Goal: Information Seeking & Learning: Compare options

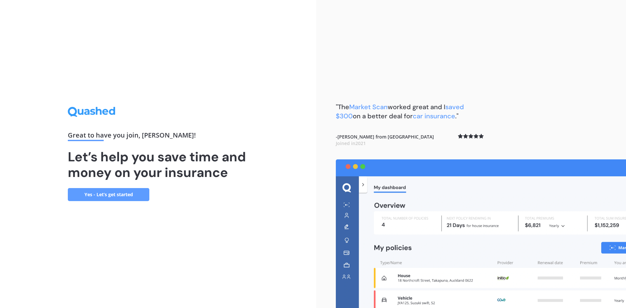
click at [130, 192] on link "Yes - Let’s get started" at bounding box center [109, 194] width 82 height 13
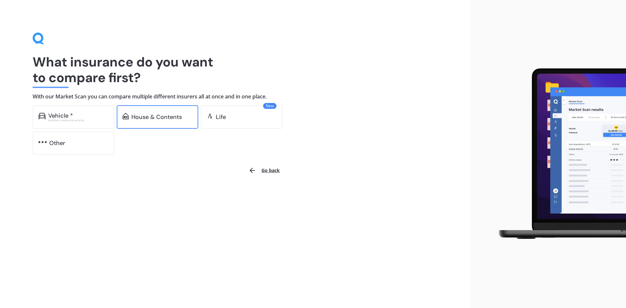
click at [153, 117] on div "House & Contents" at bounding box center [156, 117] width 51 height 7
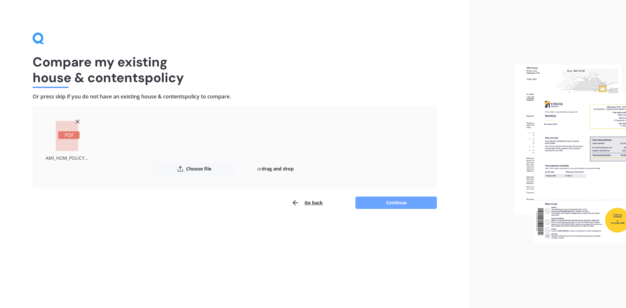
click at [400, 202] on button "Continue" at bounding box center [397, 203] width 82 height 12
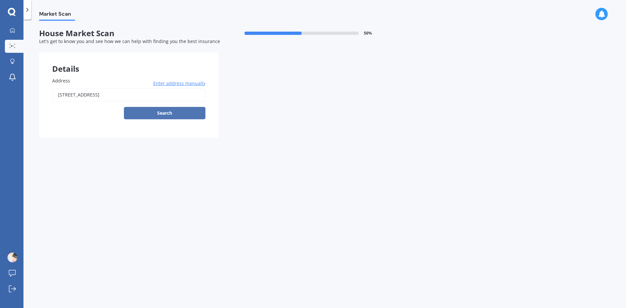
click at [161, 114] on button "Search" at bounding box center [165, 113] width 82 height 12
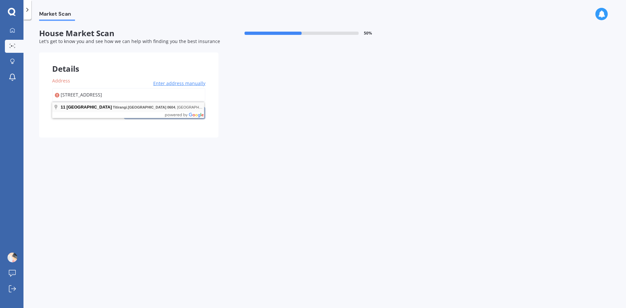
type input "[STREET_ADDRESS]"
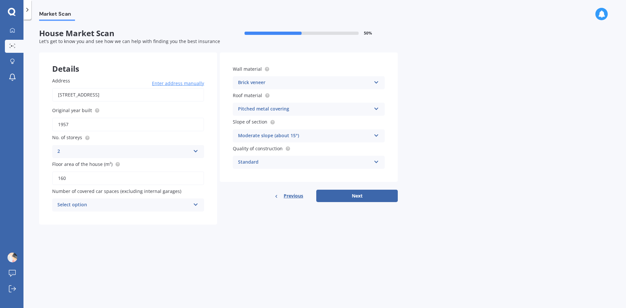
click at [192, 204] on div "Select option 0 1 2 3 4 5+" at bounding box center [128, 205] width 152 height 13
click at [122, 216] on div "0" at bounding box center [128, 218] width 151 height 12
click at [376, 81] on icon at bounding box center [377, 81] width 6 height 5
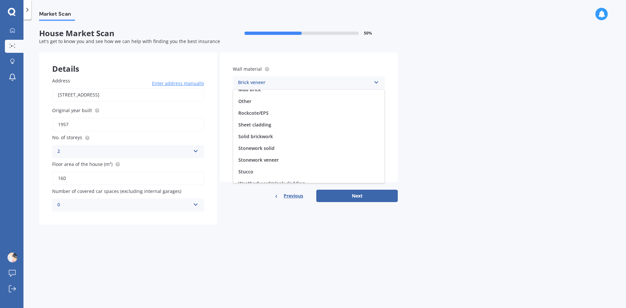
scroll to position [59, 0]
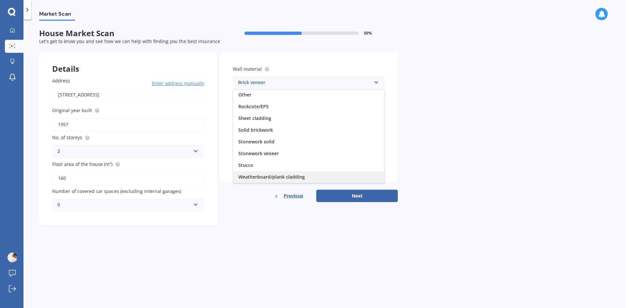
click at [275, 180] on div "Weatherboard/plank cladding" at bounding box center [308, 177] width 151 height 12
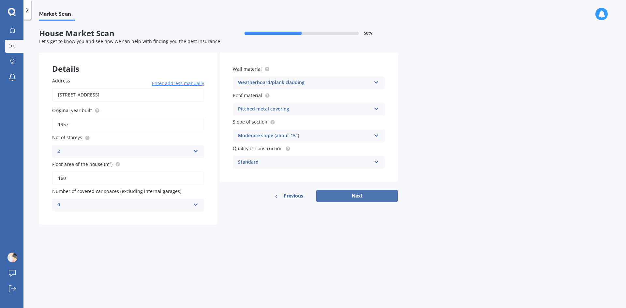
click at [346, 195] on button "Next" at bounding box center [357, 196] width 82 height 12
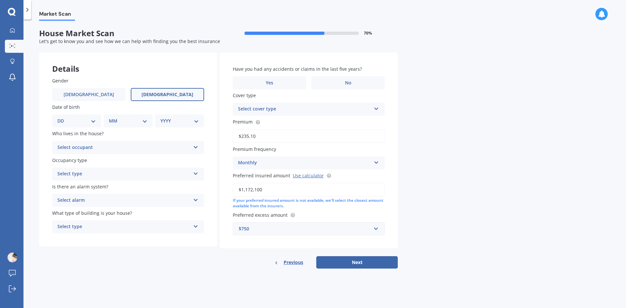
click at [178, 92] on label "[DEMOGRAPHIC_DATA]" at bounding box center [167, 94] width 73 height 13
click at [0, 0] on input "[DEMOGRAPHIC_DATA]" at bounding box center [0, 0] width 0 height 0
click at [90, 124] on select "DD 01 02 03 04 05 06 07 08 09 10 11 12 13 14 15 16 17 18 19 20 21 22 23 24 25 2…" at bounding box center [76, 120] width 38 height 7
select select "26"
click at [63, 117] on select "DD 01 02 03 04 05 06 07 08 09 10 11 12 13 14 15 16 17 18 19 20 21 22 23 24 25 2…" at bounding box center [76, 120] width 38 height 7
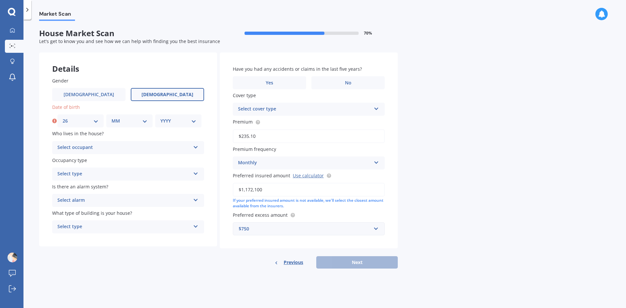
click at [130, 120] on select "MM 01 02 03 04 05 06 07 08 09 10 11 12" at bounding box center [130, 120] width 36 height 7
select select "02"
click at [112, 117] on select "MM 01 02 03 04 05 06 07 08 09 10 11 12" at bounding box center [130, 120] width 36 height 7
click at [159, 122] on div "YYYY 2009 2008 2007 2006 2005 2004 2003 2002 2001 2000 1999 1998 1997 1996 1995…" at bounding box center [178, 121] width 46 height 13
click at [169, 123] on select "YYYY 2009 2008 2007 2006 2005 2004 2003 2002 2001 2000 1999 1998 1997 1996 1995…" at bounding box center [179, 120] width 36 height 7
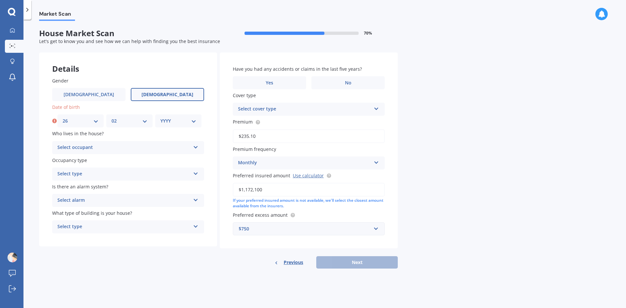
select select "1969"
click at [161, 117] on select "YYYY 2009 2008 2007 2006 2005 2004 2003 2002 2001 2000 1999 1998 1997 1996 1995…" at bounding box center [179, 120] width 36 height 7
click at [154, 151] on div "Select occupant" at bounding box center [123, 148] width 133 height 8
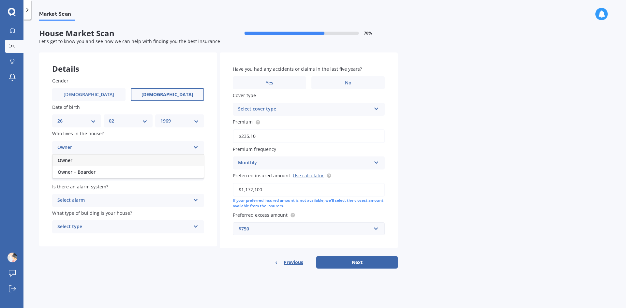
click at [74, 162] on div "Owner" at bounding box center [128, 161] width 151 height 12
click at [120, 173] on div "Select type" at bounding box center [123, 174] width 133 height 8
click at [79, 188] on span "Permanent" at bounding box center [70, 187] width 25 height 6
click at [103, 204] on div "Select alarm" at bounding box center [123, 201] width 133 height 8
click at [67, 237] on div "No" at bounding box center [128, 237] width 151 height 12
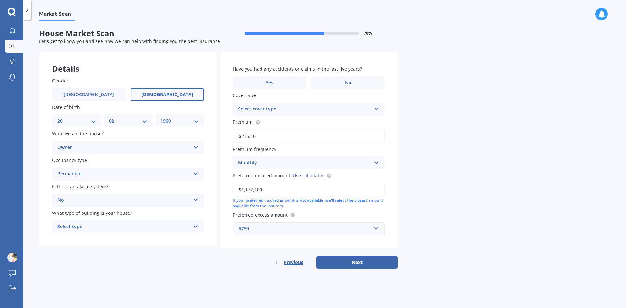
click at [97, 229] on div "Select type" at bounding box center [123, 227] width 133 height 8
click at [85, 237] on span "Freestanding" at bounding box center [72, 240] width 29 height 6
click at [274, 84] on label "Yes" at bounding box center [269, 82] width 73 height 13
click at [0, 0] on input "Yes" at bounding box center [0, 0] width 0 height 0
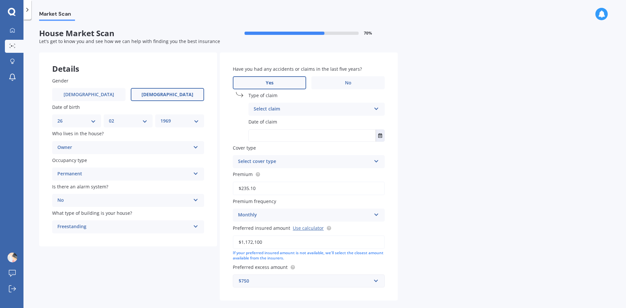
click at [286, 110] on div "Select claim" at bounding box center [312, 109] width 117 height 8
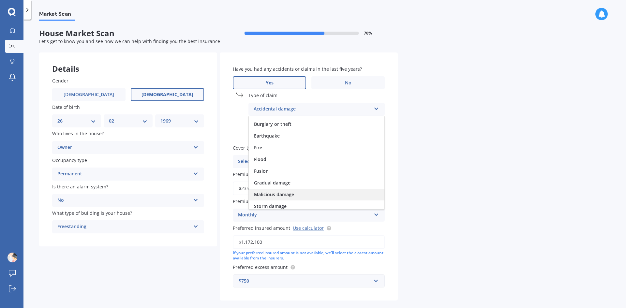
scroll to position [48, 0]
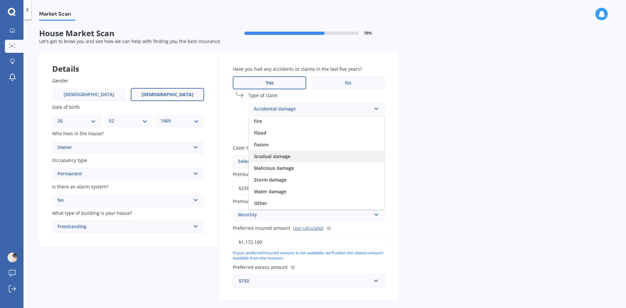
click at [285, 154] on span "Gradual damage" at bounding box center [272, 156] width 37 height 6
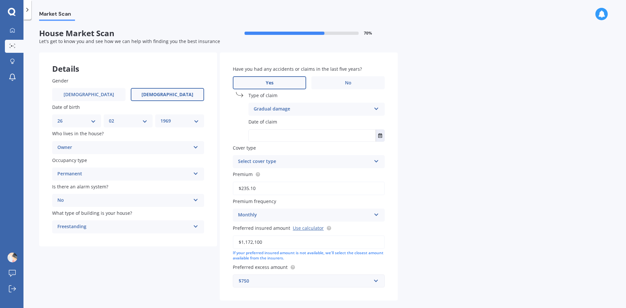
click at [288, 136] on input "text" at bounding box center [312, 136] width 127 height 12
type input "[DATE]"
click at [287, 161] on div "Select cover type" at bounding box center [304, 162] width 133 height 8
click at [274, 185] on span "Market Value House" at bounding box center [260, 186] width 45 height 6
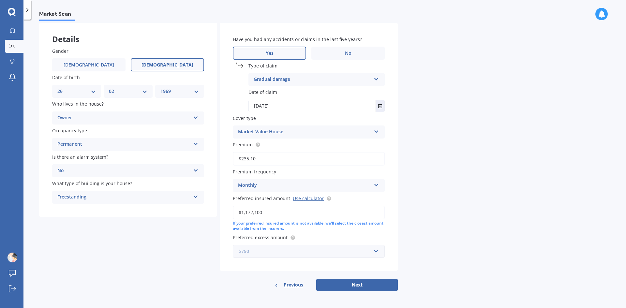
click at [379, 255] on input "text" at bounding box center [307, 251] width 146 height 12
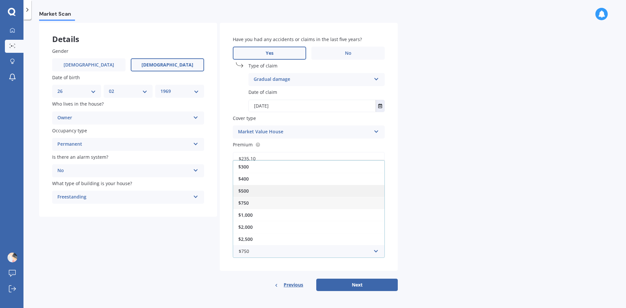
click at [276, 194] on div "$500" at bounding box center [308, 191] width 151 height 12
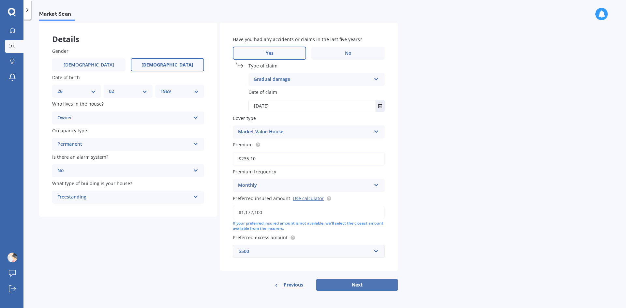
click at [361, 284] on button "Next" at bounding box center [357, 285] width 82 height 12
select select "26"
select select "02"
select select "1969"
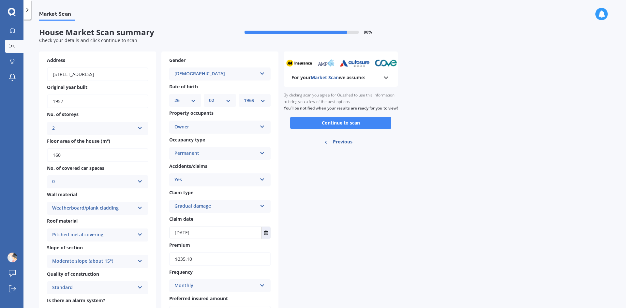
scroll to position [0, 0]
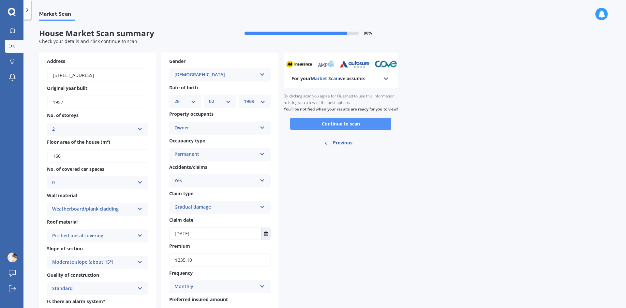
click at [335, 130] on button "Continue to scan" at bounding box center [340, 124] width 101 height 12
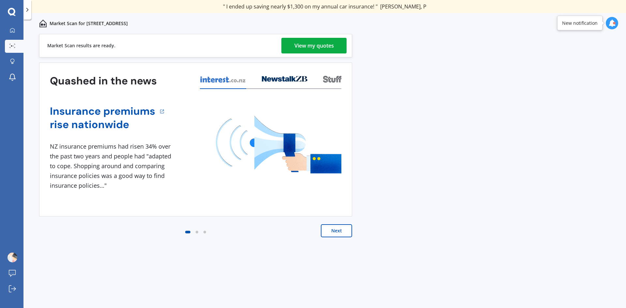
click at [305, 47] on div "View my quotes" at bounding box center [314, 46] width 39 height 16
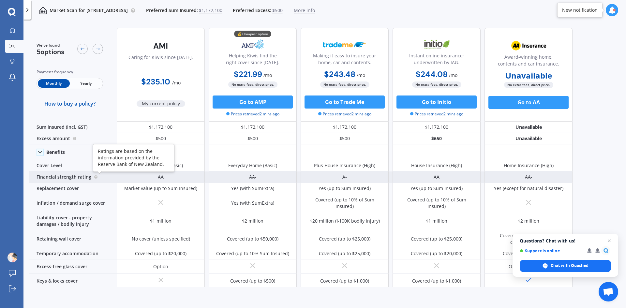
click at [95, 177] on circle at bounding box center [95, 177] width 3 height 3
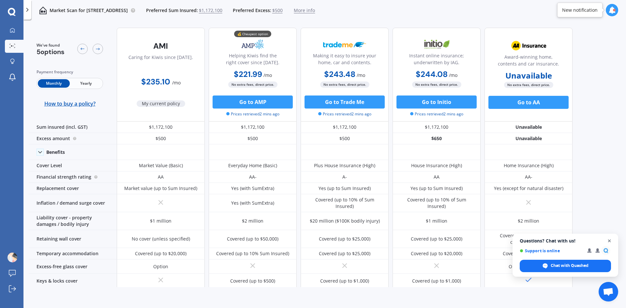
click at [610, 242] on span "Close chat" at bounding box center [610, 241] width 8 height 8
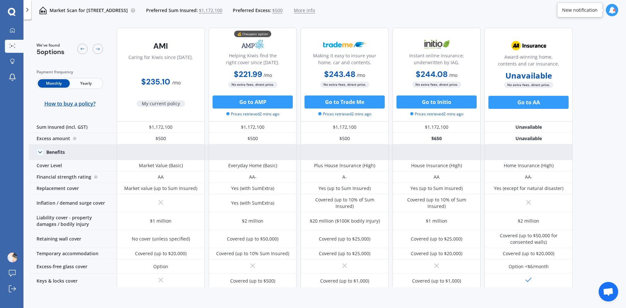
click at [39, 152] on polyline at bounding box center [39, 152] width 3 height 2
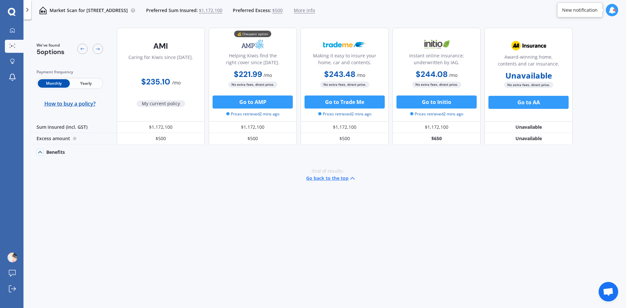
click at [39, 152] on polyline at bounding box center [39, 153] width 3 height 2
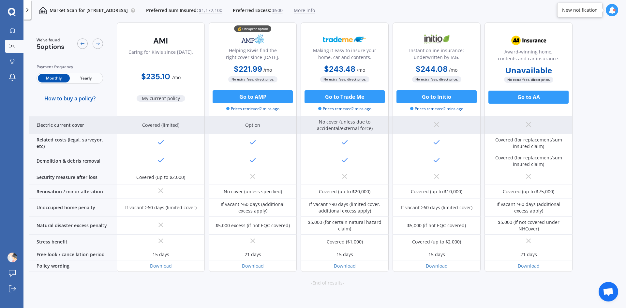
scroll to position [288, 0]
